Goal: Task Accomplishment & Management: Manage account settings

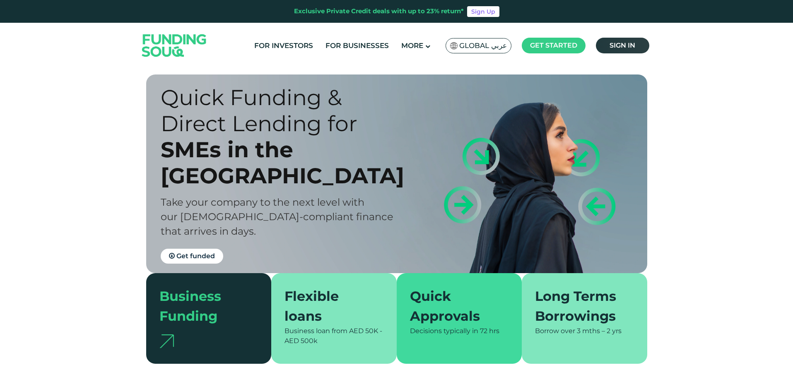
click at [631, 41] on link "Sign in" at bounding box center [622, 46] width 53 height 16
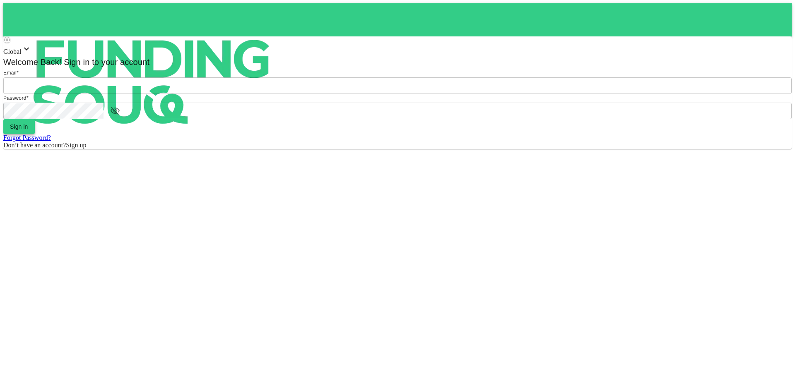
type input "Aasik.mmm@gmail.com"
click at [35, 134] on button "Sign in" at bounding box center [18, 126] width 31 height 15
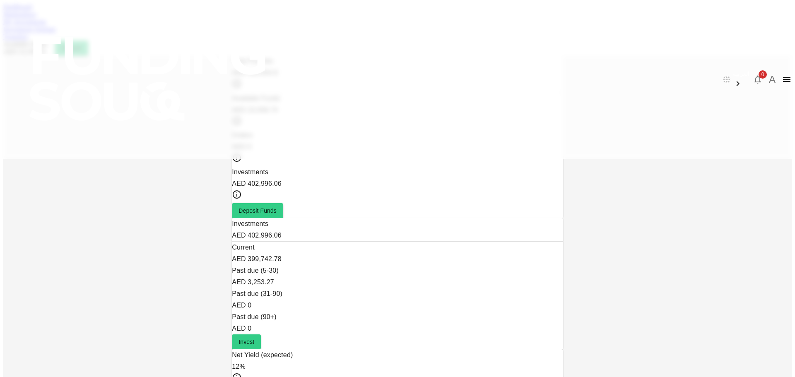
click at [36, 18] on link "Marketplace" at bounding box center [19, 14] width 33 height 7
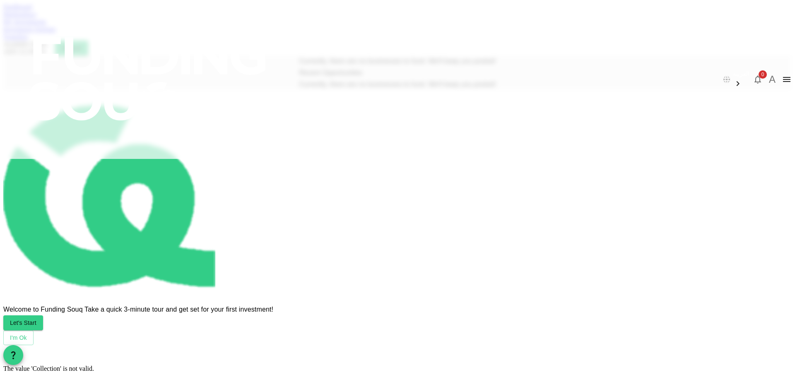
click at [46, 25] on link "My Investments" at bounding box center [24, 21] width 43 height 7
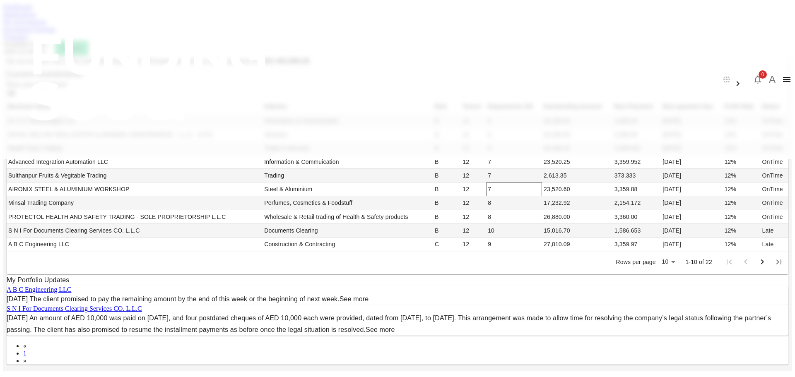
scroll to position [248, 0]
click at [369, 296] on link "See more" at bounding box center [354, 299] width 29 height 7
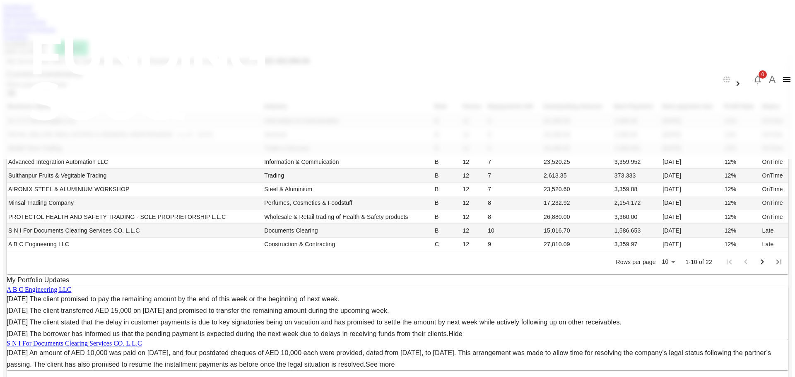
scroll to position [0, 0]
click at [36, 18] on link "Marketplace" at bounding box center [19, 14] width 33 height 7
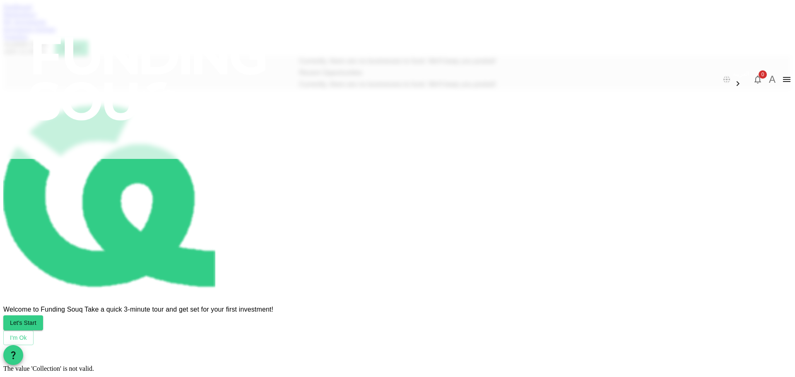
click at [56, 33] on link "Investment Settings" at bounding box center [29, 29] width 53 height 7
